Goal: Task Accomplishment & Management: Use online tool/utility

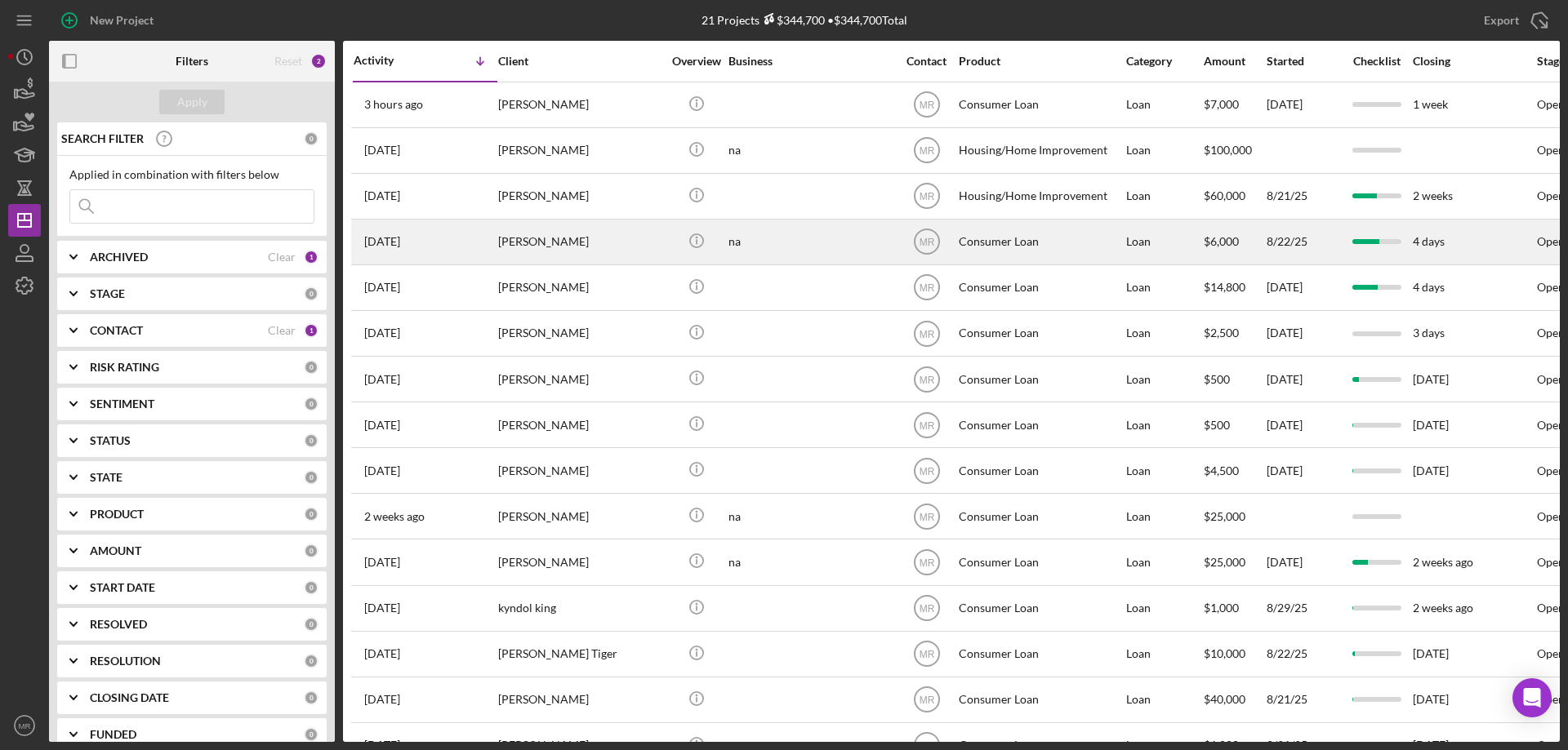
click at [616, 249] on div "[PERSON_NAME]" at bounding box center [579, 242] width 163 height 44
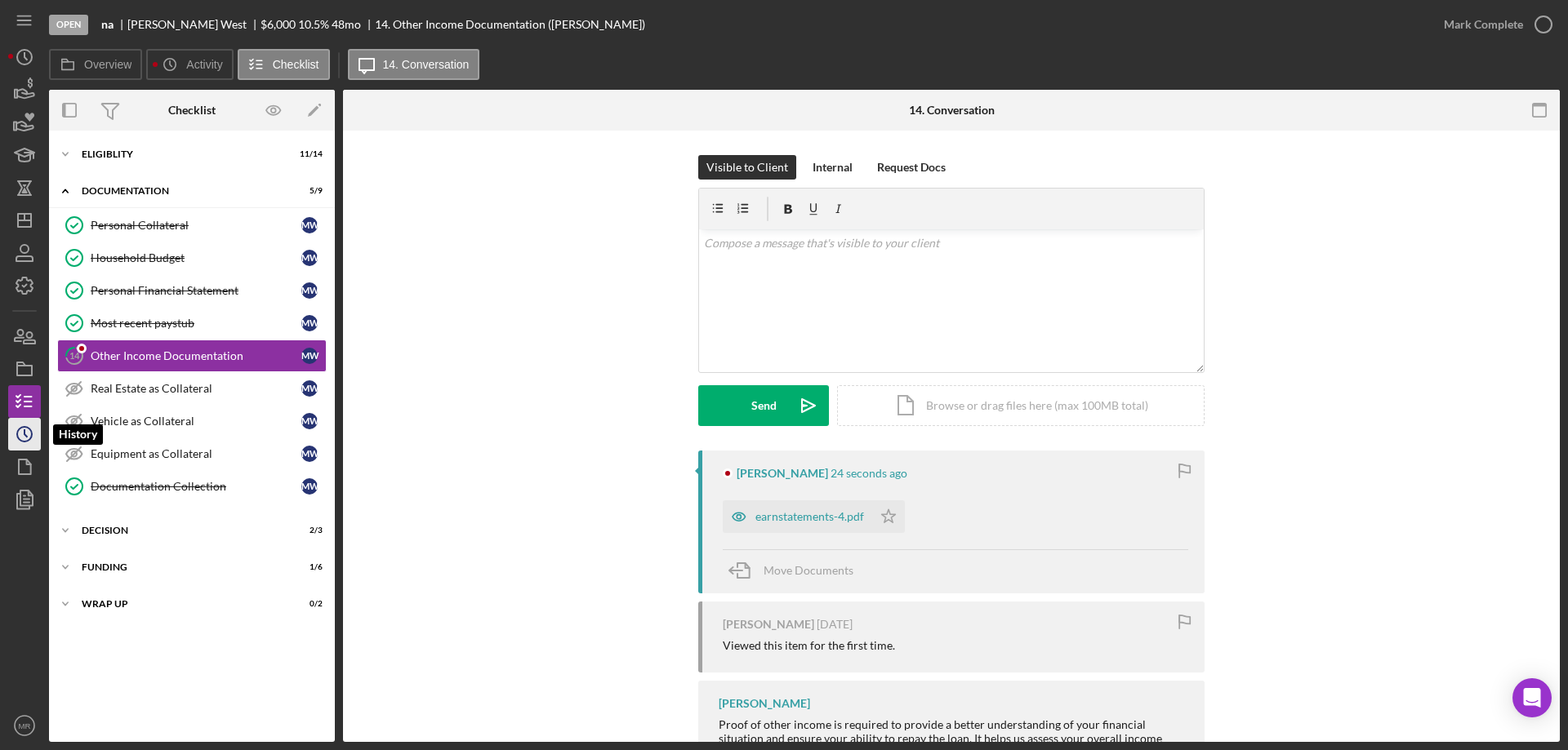
click at [22, 433] on icon "Icon/History" at bounding box center [24, 434] width 41 height 41
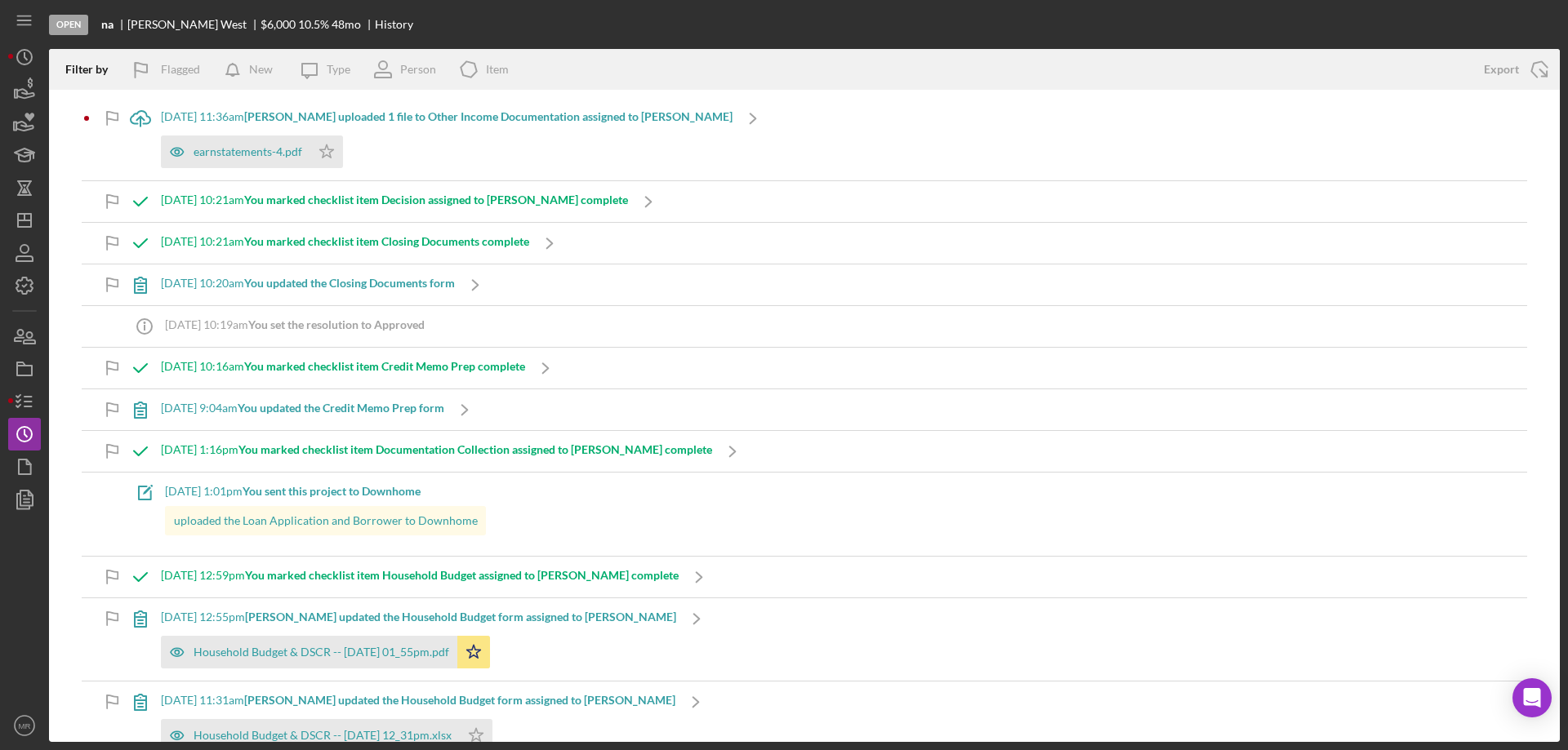
click at [874, 158] on div "Icon/Upload [DATE] 11:36am [PERSON_NAME] uploaded 1 file to Other Income Docume…" at bounding box center [804, 139] width 1445 height 82
click at [24, 398] on icon "button" at bounding box center [24, 401] width 41 height 41
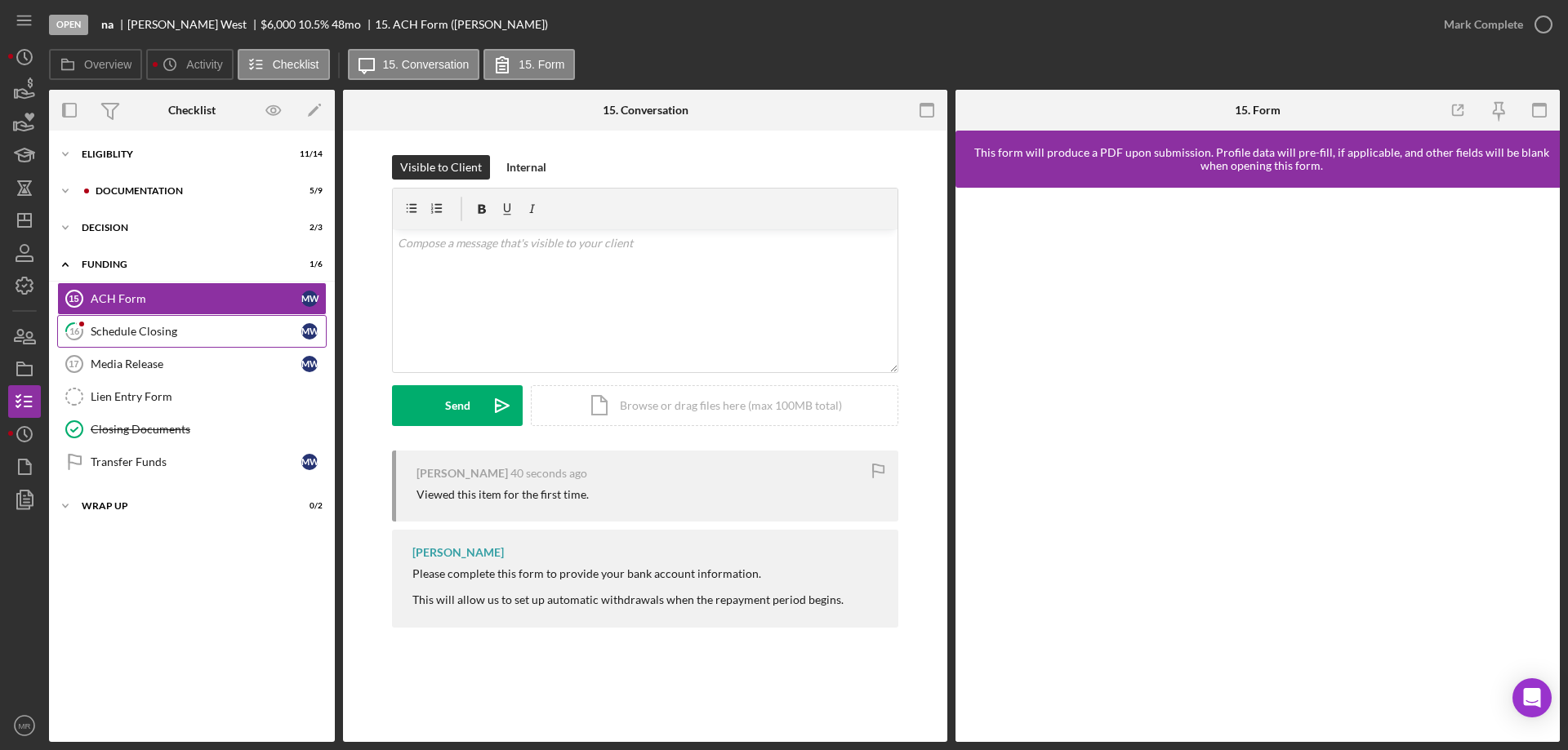
click at [134, 330] on div "Schedule Closing" at bounding box center [196, 331] width 211 height 13
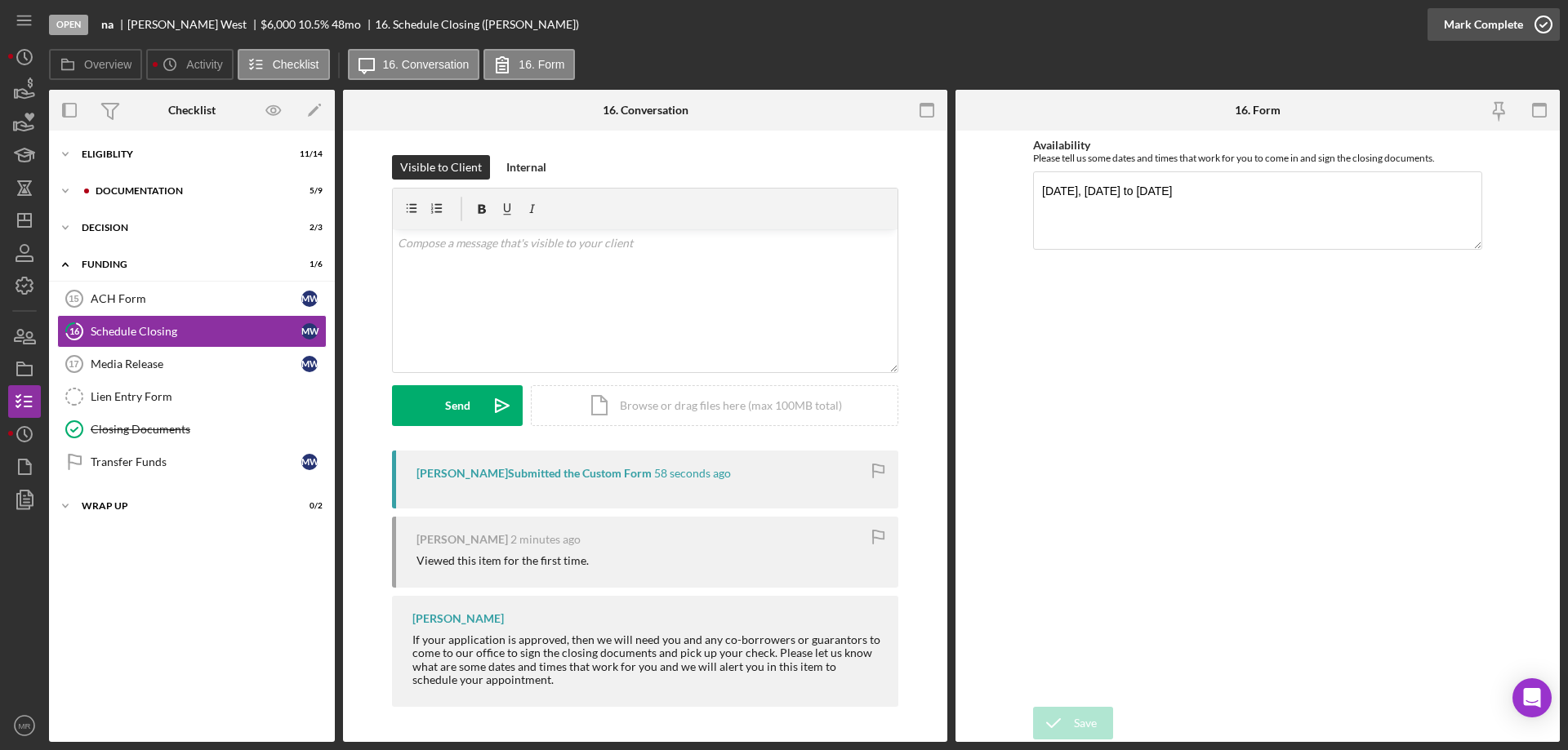
click at [1547, 30] on icon "button" at bounding box center [1542, 24] width 41 height 41
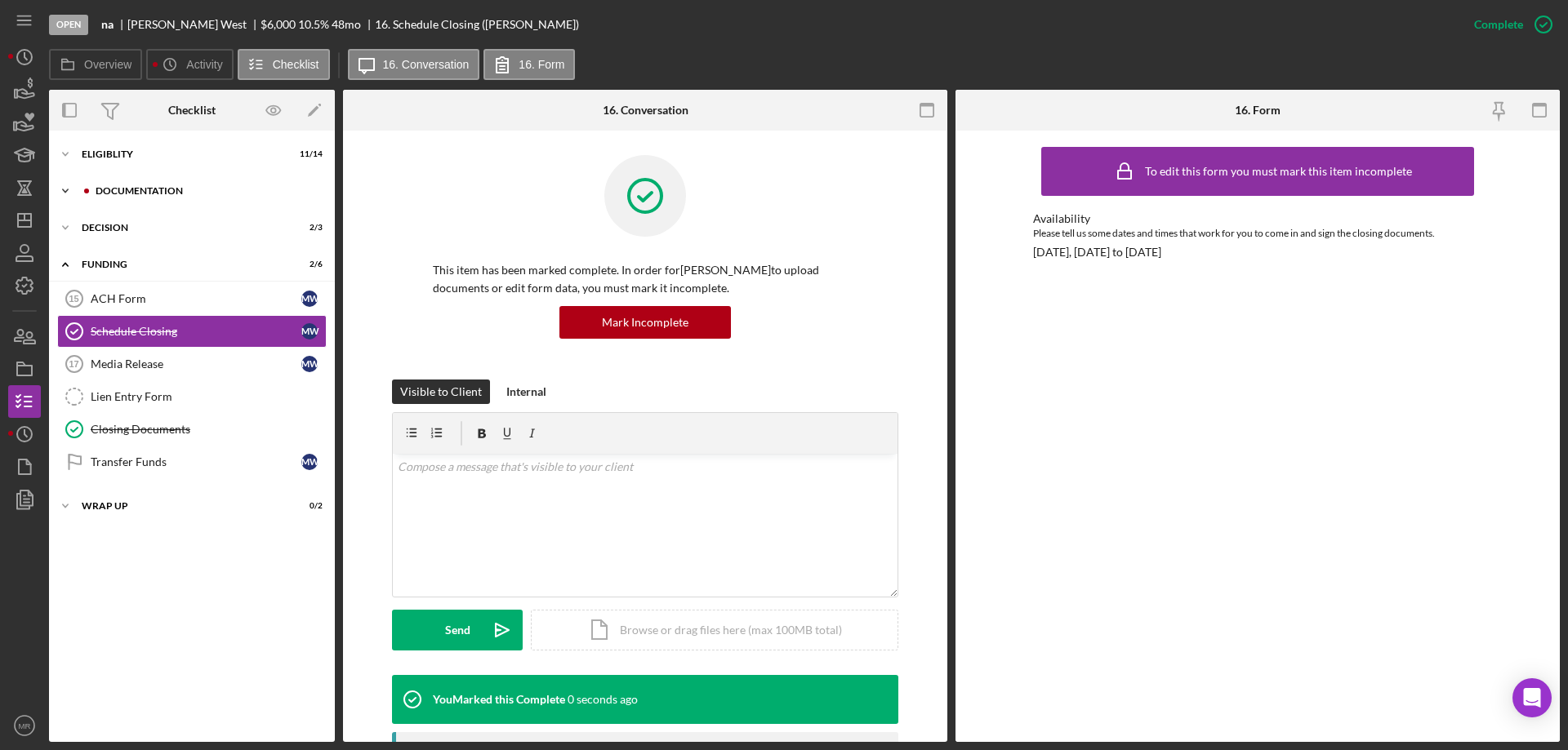
click at [112, 181] on div "Icon/Expander Documentation 5 / 9" at bounding box center [192, 191] width 286 height 33
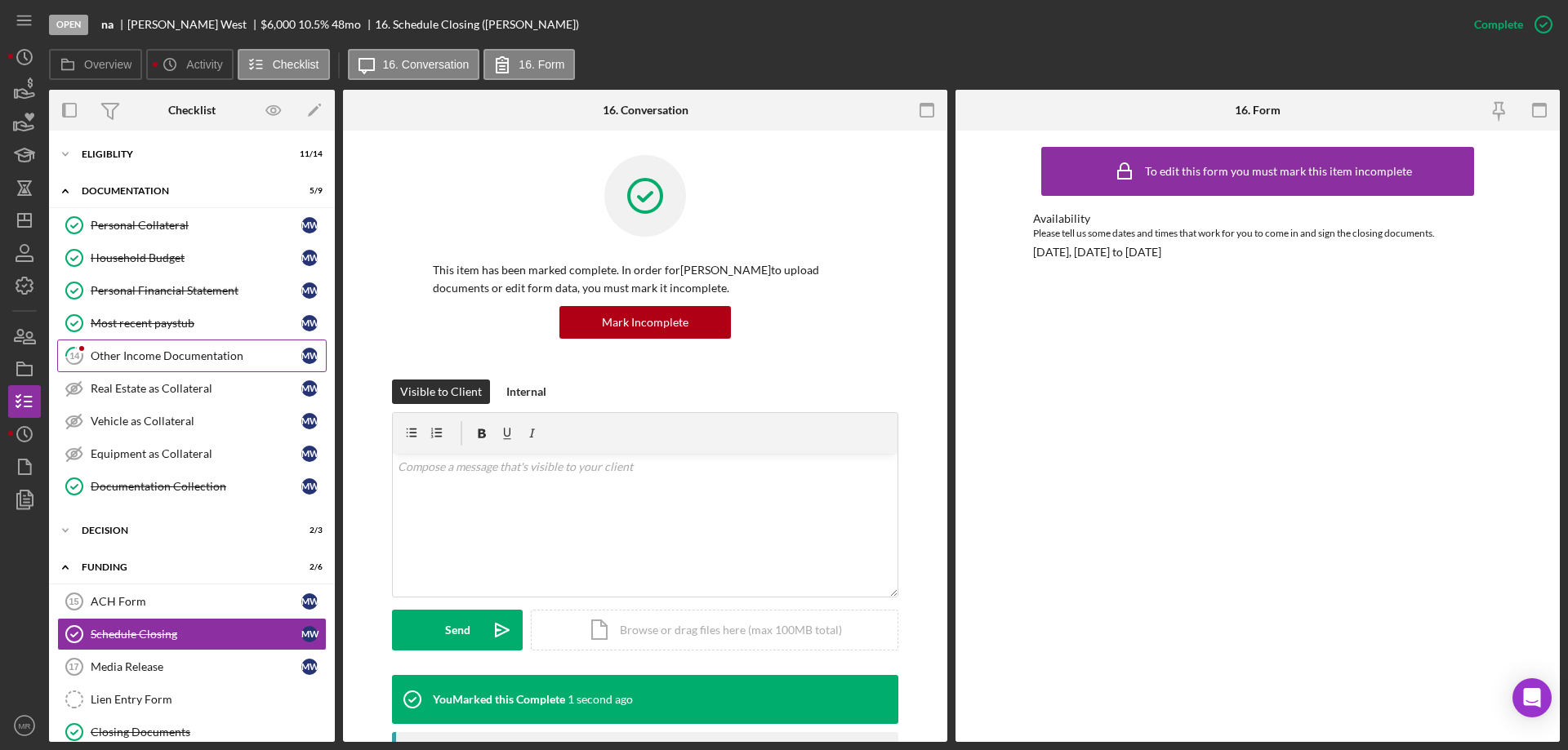
click at [142, 365] on link "14 Other Income Documentation M W" at bounding box center [192, 356] width 269 height 33
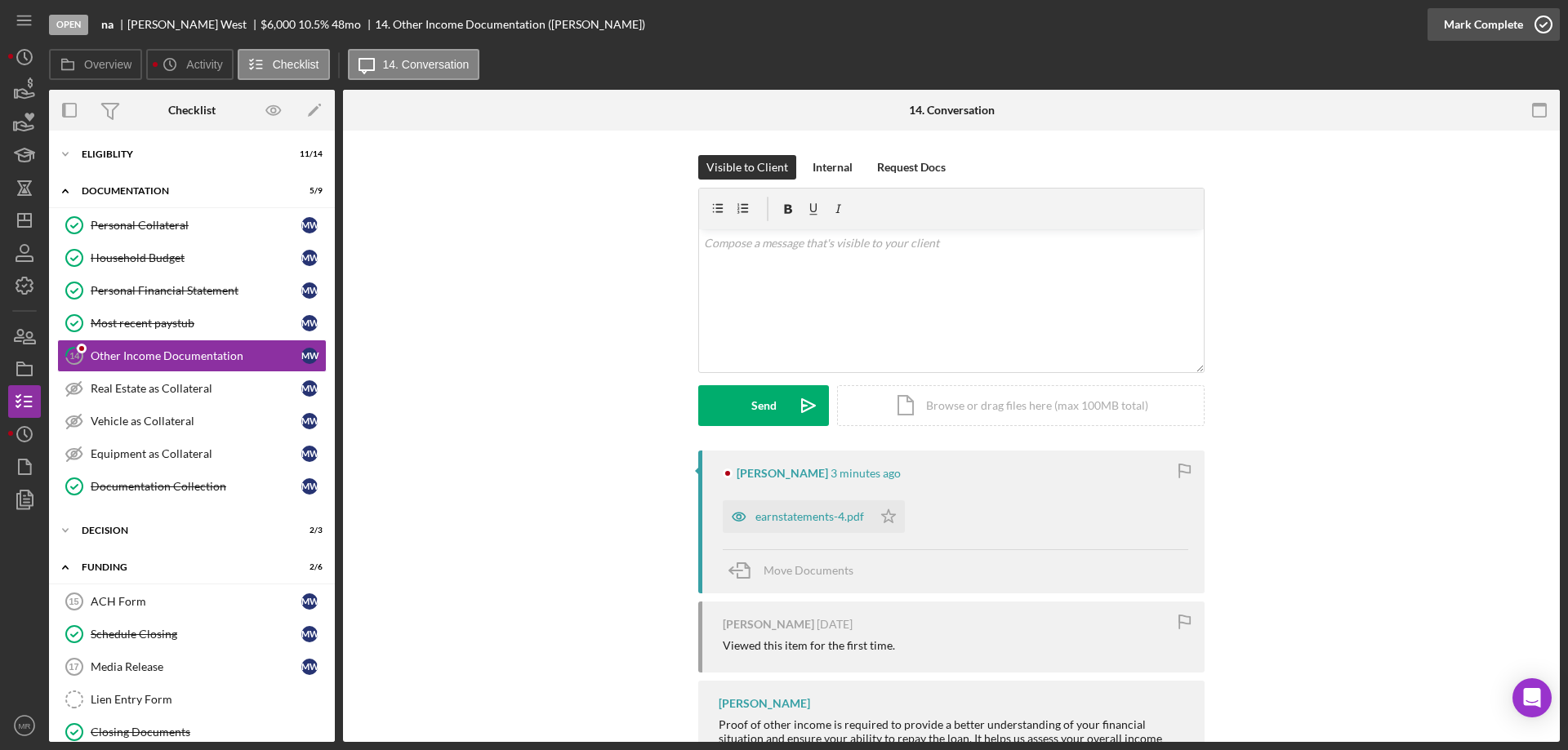
click at [1536, 24] on icon "button" at bounding box center [1542, 24] width 41 height 41
